Goal: Task Accomplishment & Management: Use online tool/utility

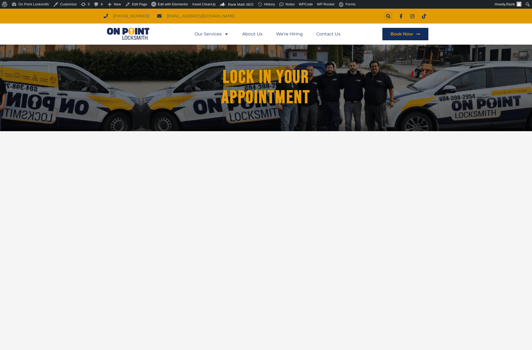
scroll to position [9, 0]
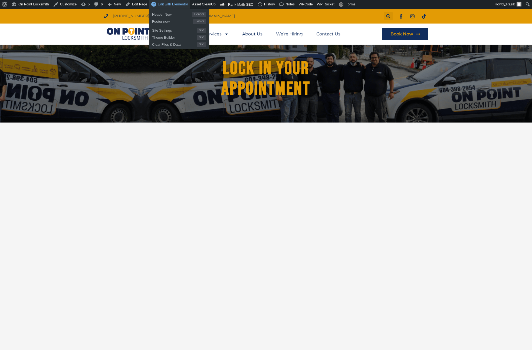
click at [181, 6] on span "Edit with Elementor" at bounding box center [173, 4] width 30 height 4
